Goal: Complete Application Form: Complete application form

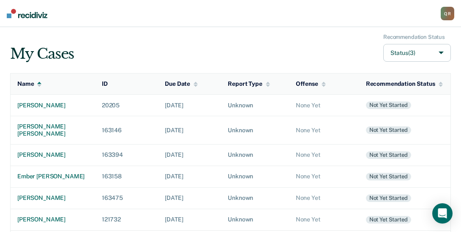
click at [441, 53] on button "Status (3)" at bounding box center [417, 53] width 68 height 18
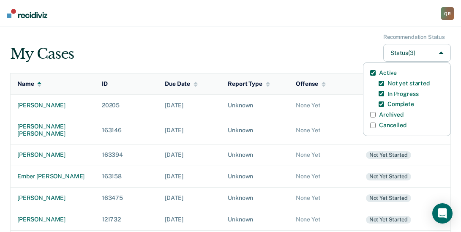
click at [392, 114] on label "Archived" at bounding box center [391, 114] width 24 height 7
click at [375, 114] on input "Archived" at bounding box center [372, 114] width 5 height 5
checkbox input "true"
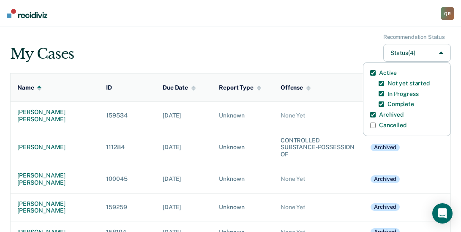
click at [206, 45] on div "My Cases Recommendation Status Status (4) Active Not yet started In Progress Co…" at bounding box center [230, 48] width 440 height 28
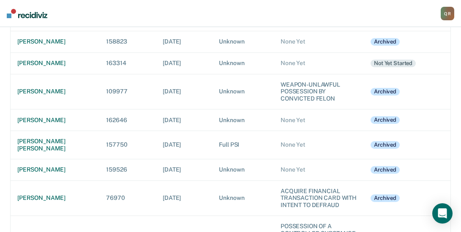
scroll to position [3925, 0]
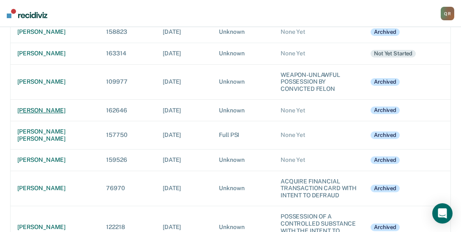
click at [48, 114] on div "leland t broncho" at bounding box center [54, 110] width 75 height 7
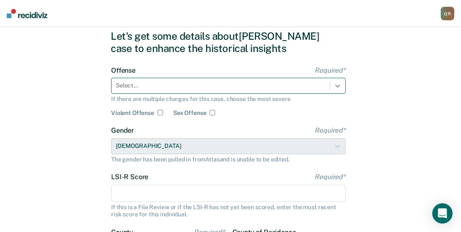
click at [336, 94] on div "Select..." at bounding box center [228, 86] width 234 height 16
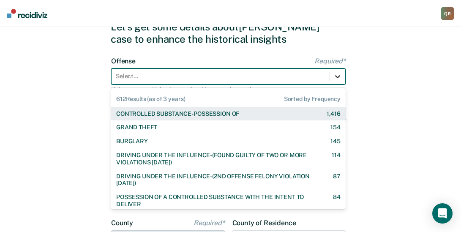
scroll to position [40, 0]
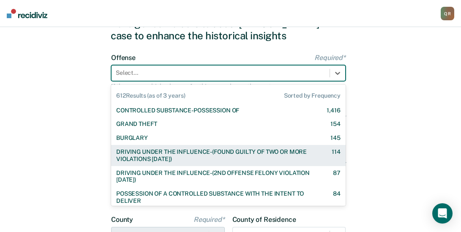
click at [204, 148] on div "DRIVING UNDER THE INFLUENCE-(FOUND GUILTY OF TWO OR MORE VIOLATIONS WITHIN 10 Y…" at bounding box center [216, 155] width 201 height 14
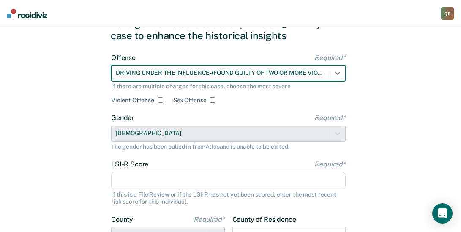
click at [136, 183] on input "LSI-R Score Required*" at bounding box center [228, 181] width 234 height 18
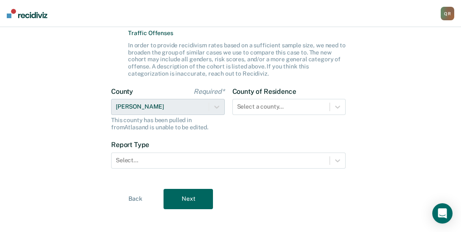
scroll to position [248, 0]
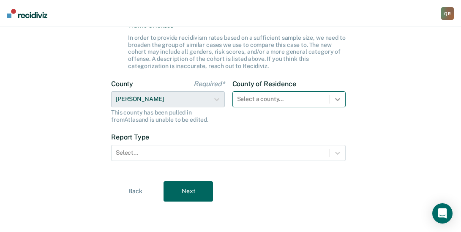
type input "11"
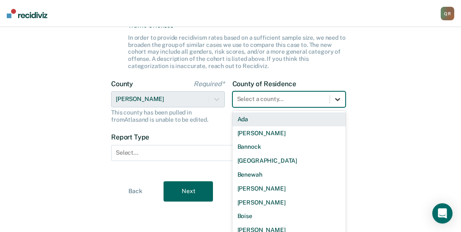
scroll to position [254, 0]
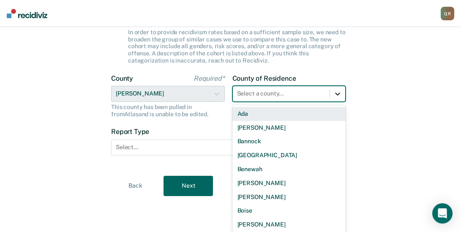
click at [337, 97] on icon at bounding box center [337, 94] width 8 height 8
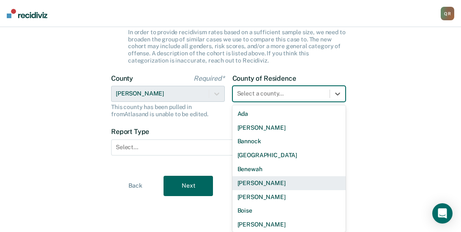
click at [296, 180] on div "Bingham" at bounding box center [289, 183] width 114 height 14
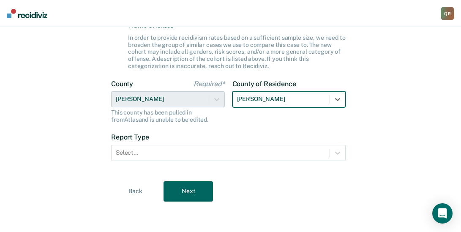
scroll to position [248, 0]
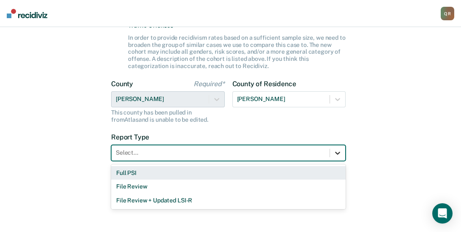
drag, startPoint x: 340, startPoint y: 152, endPoint x: 330, endPoint y: 156, distance: 10.4
click at [340, 152] on icon at bounding box center [337, 153] width 8 height 8
click at [127, 171] on div "Full PSI" at bounding box center [228, 173] width 234 height 14
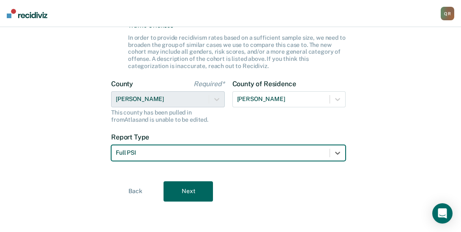
click at [180, 189] on button "Next" at bounding box center [187, 191] width 49 height 20
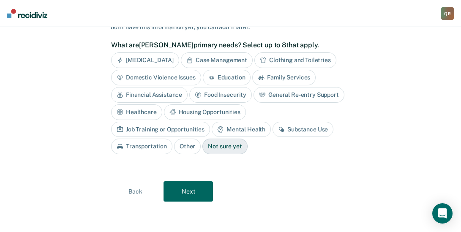
scroll to position [70, 0]
click at [172, 139] on div "Transportation" at bounding box center [141, 147] width 61 height 16
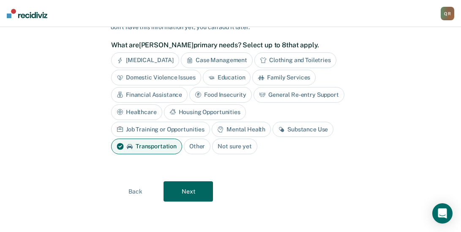
click at [272, 130] on div "Substance Use" at bounding box center [302, 130] width 61 height 16
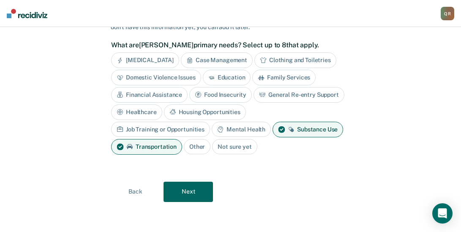
drag, startPoint x: 199, startPoint y: 194, endPoint x: 200, endPoint y: 187, distance: 6.9
click at [199, 193] on button "Next" at bounding box center [187, 192] width 49 height 20
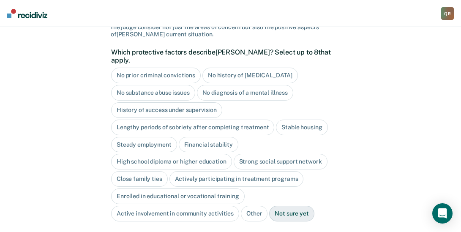
scroll to position [129, 0]
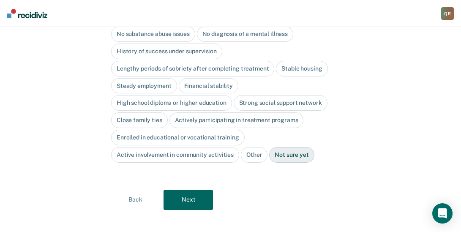
click at [191, 46] on div "History of success under supervision" at bounding box center [166, 51] width 111 height 16
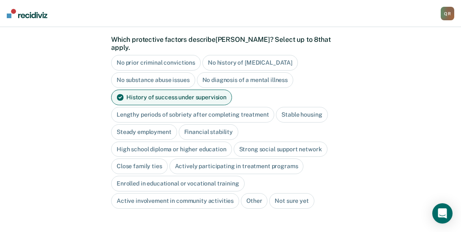
scroll to position [78, 0]
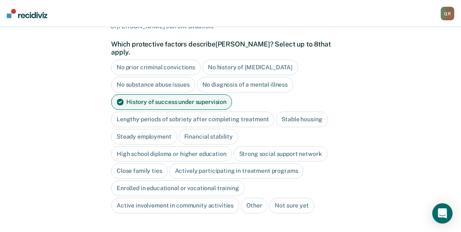
click at [252, 77] on div "No diagnosis of a mental illness" at bounding box center [245, 85] width 97 height 16
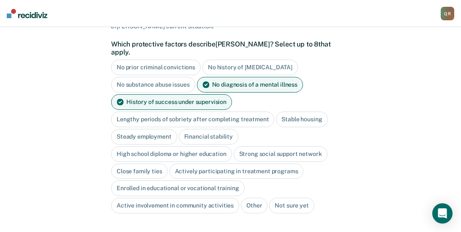
click at [134, 130] on div "Steady employment" at bounding box center [144, 137] width 66 height 16
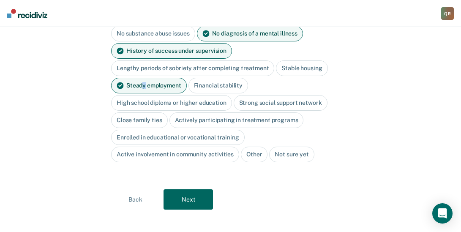
click at [181, 189] on button "Next" at bounding box center [187, 199] width 49 height 20
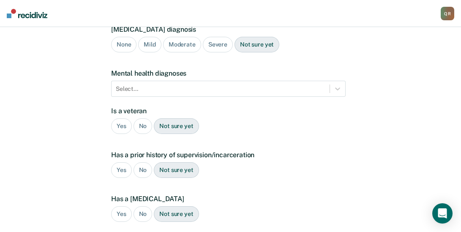
scroll to position [0, 0]
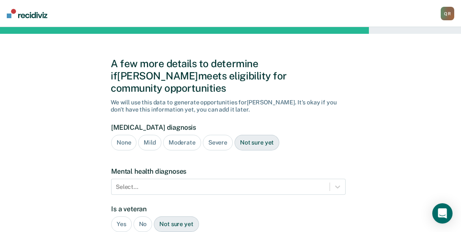
click at [145, 135] on div "Mild" at bounding box center [149, 143] width 23 height 16
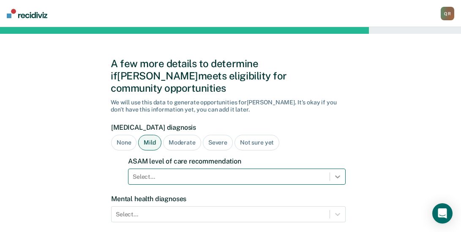
scroll to position [74, 0]
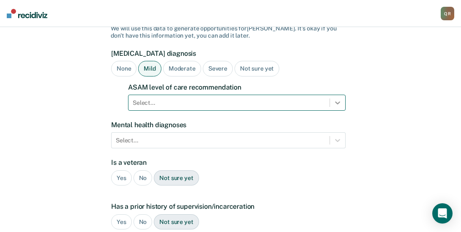
click at [340, 111] on div "Select..." at bounding box center [236, 103] width 217 height 16
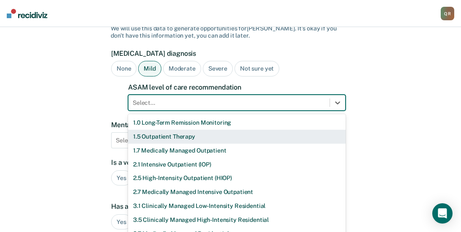
click at [166, 130] on div "1.5 Outpatient Therapy" at bounding box center [236, 137] width 217 height 14
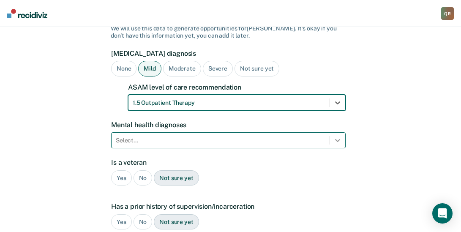
click at [339, 132] on div "Select..." at bounding box center [228, 140] width 234 height 16
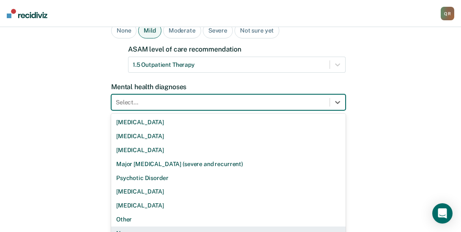
click at [129, 226] on div "None" at bounding box center [228, 233] width 234 height 14
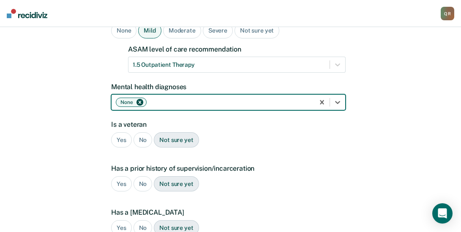
click at [139, 132] on div "No" at bounding box center [142, 140] width 19 height 16
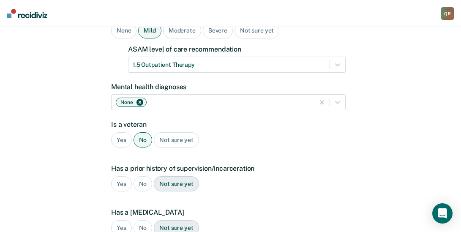
click at [124, 176] on div "Yes" at bounding box center [121, 184] width 21 height 16
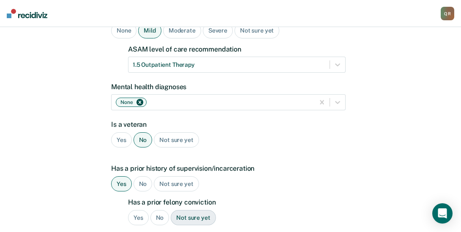
click at [157, 210] on div "No" at bounding box center [159, 218] width 19 height 16
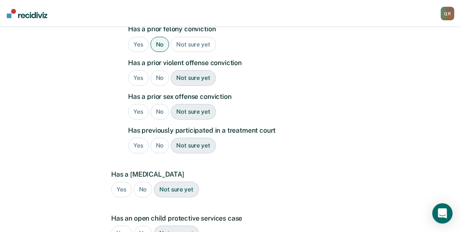
scroll to position [290, 0]
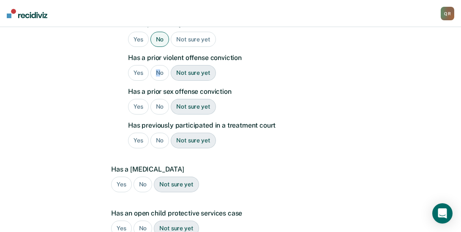
click at [158, 65] on div "No" at bounding box center [159, 73] width 19 height 16
drag, startPoint x: 158, startPoint y: 64, endPoint x: 159, endPoint y: 100, distance: 35.9
click at [158, 99] on div "No" at bounding box center [159, 107] width 19 height 16
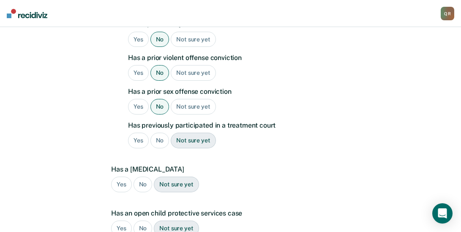
click at [158, 133] on div "No" at bounding box center [159, 141] width 19 height 16
click at [142, 177] on div "No" at bounding box center [142, 185] width 19 height 16
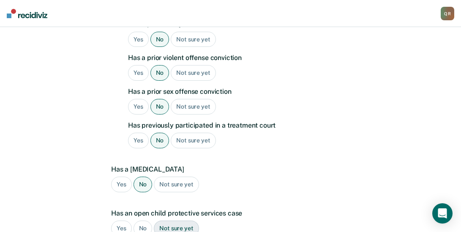
drag, startPoint x: 138, startPoint y: 214, endPoint x: 155, endPoint y: 213, distance: 17.8
click at [139, 220] on div "No" at bounding box center [142, 228] width 19 height 16
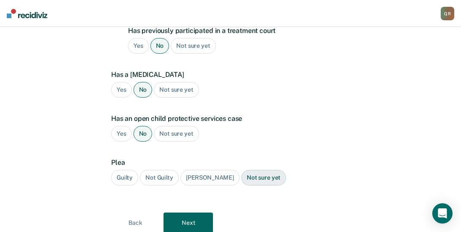
scroll to position [404, 0]
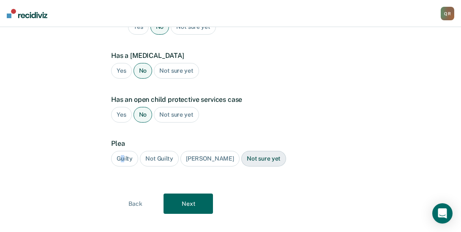
click at [123, 151] on div "Guilty" at bounding box center [124, 159] width 27 height 16
drag, startPoint x: 123, startPoint y: 142, endPoint x: 183, endPoint y: 192, distance: 78.2
click at [183, 193] on button "Next" at bounding box center [187, 203] width 49 height 20
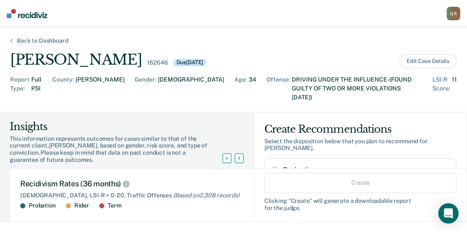
click at [272, 166] on input "Probation" at bounding box center [275, 169] width 6 height 7
radio input "true"
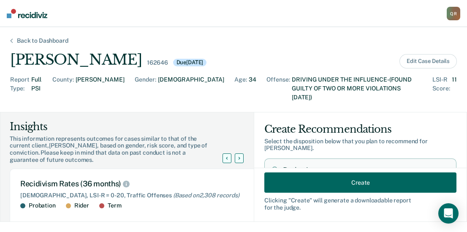
click at [317, 182] on button "Create" at bounding box center [360, 182] width 192 height 20
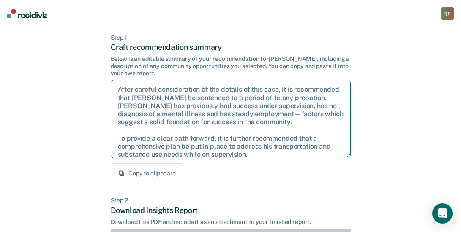
scroll to position [30, 0]
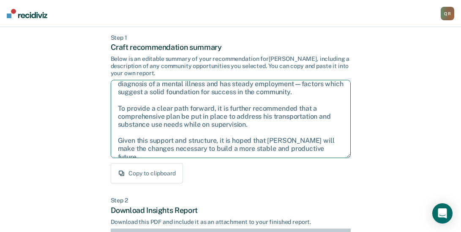
drag, startPoint x: 116, startPoint y: 88, endPoint x: 335, endPoint y: 153, distance: 228.6
click at [335, 153] on textarea "After careful consideration of the details of this case, it is recommended that…" at bounding box center [231, 119] width 240 height 78
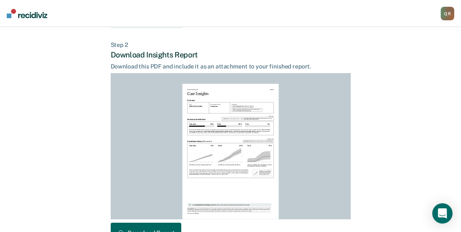
scroll to position [250, 0]
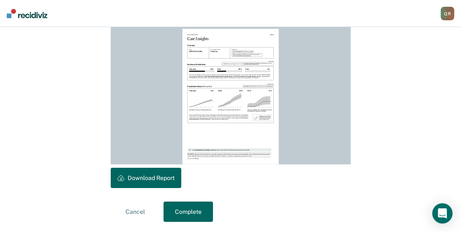
click at [163, 177] on button "Download Report" at bounding box center [146, 178] width 71 height 20
click at [190, 208] on button "Complete" at bounding box center [187, 211] width 49 height 20
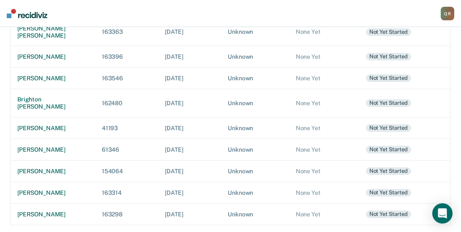
scroll to position [267, 0]
